Goal: Navigation & Orientation: Find specific page/section

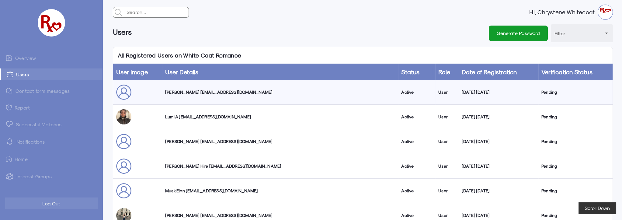
click at [24, 58] on link "Overview" at bounding box center [51, 58] width 103 height 12
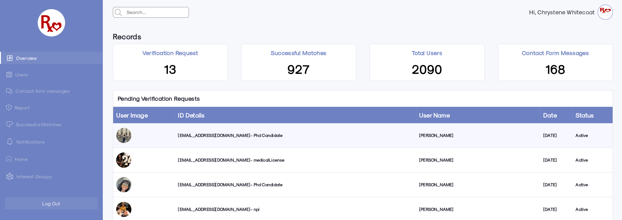
click at [29, 124] on link "Successful Matches" at bounding box center [51, 124] width 103 height 12
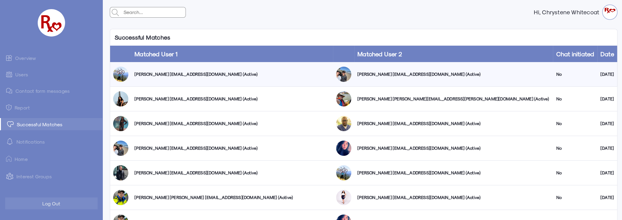
click at [24, 74] on link "Users" at bounding box center [51, 74] width 103 height 12
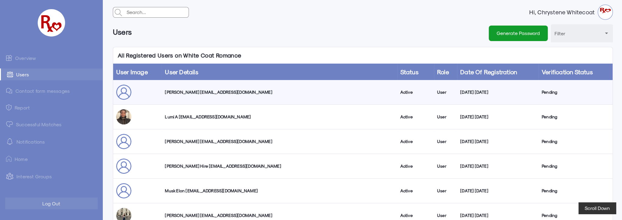
click at [28, 57] on link "Overview" at bounding box center [51, 58] width 103 height 12
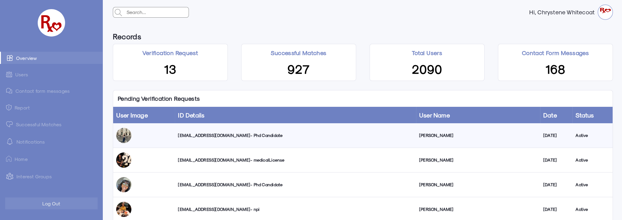
drag, startPoint x: 84, startPoint y: 0, endPoint x: 365, endPoint y: 28, distance: 282.4
click at [365, 28] on div "Records Verification Request 13 Successful Matches 927 Total Users 2090 Contact…" at bounding box center [363, 54] width 510 height 61
drag, startPoint x: 238, startPoint y: 0, endPoint x: 270, endPoint y: 22, distance: 38.8
click at [270, 22] on div "Hi, Chrystene Whitecoat" at bounding box center [363, 12] width 510 height 24
